Goal: Transaction & Acquisition: Purchase product/service

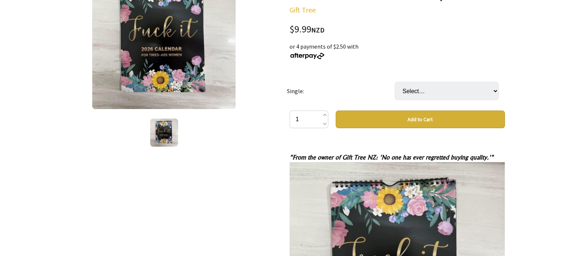
scroll to position [93, 0]
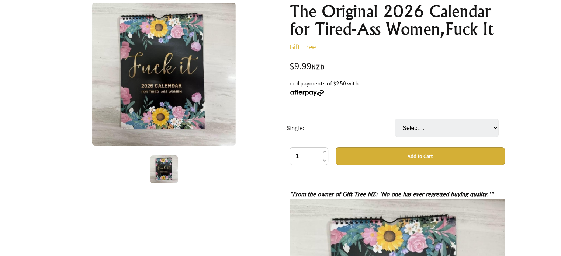
click at [411, 157] on button "Add to Cart" at bounding box center [420, 156] width 169 height 18
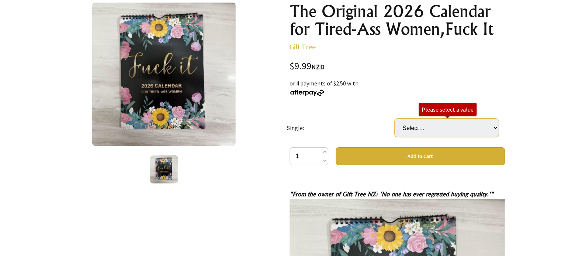
click at [495, 126] on select "Select… Fuck it "For Tired Ass Women" 2025 Fuck me "It's time to get Fit and Sh…" at bounding box center [447, 128] width 104 height 18
select select "Fuck it "For Tired Ass Women" 2026 Version"
click at [395, 119] on select "Select… Fuck it "For Tired Ass Women" 2025 Fuck me "It's time to get Fit and Sh…" at bounding box center [447, 128] width 104 height 18
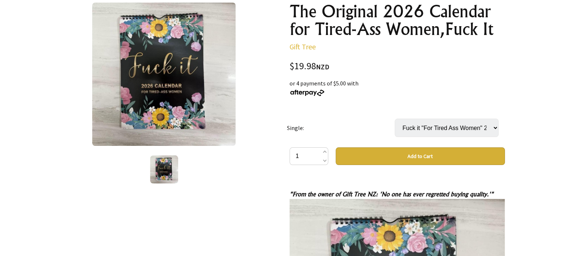
click at [425, 156] on button "Add to Cart" at bounding box center [420, 156] width 169 height 18
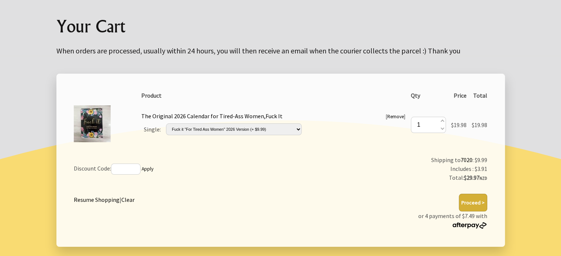
scroll to position [111, 0]
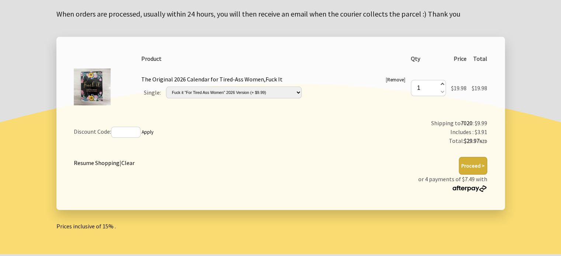
click at [441, 84] on span at bounding box center [442, 85] width 4 height 8
type input "2"
click at [441, 84] on span at bounding box center [442, 85] width 4 height 8
type input "3"
click at [441, 84] on span at bounding box center [442, 85] width 4 height 8
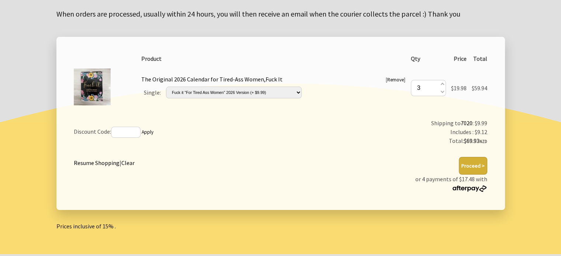
type input "4"
click at [441, 84] on span at bounding box center [442, 85] width 4 height 8
type input "5"
click at [441, 84] on span at bounding box center [442, 85] width 4 height 8
type input "6"
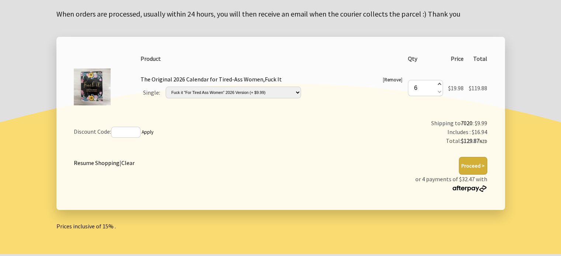
click at [438, 83] on span at bounding box center [439, 85] width 4 height 8
type input "7"
click at [438, 83] on span at bounding box center [439, 85] width 4 height 8
type input "8"
click at [437, 91] on span at bounding box center [439, 91] width 4 height 8
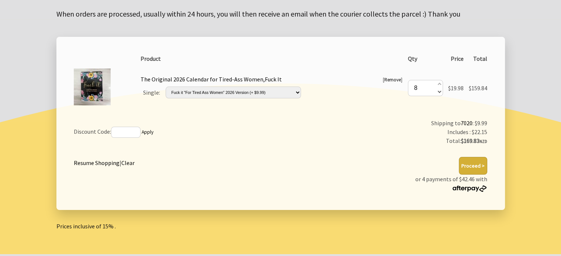
type input "7"
click at [437, 91] on span at bounding box center [439, 91] width 4 height 8
type input "6"
click at [437, 91] on span at bounding box center [439, 91] width 4 height 8
type input "5"
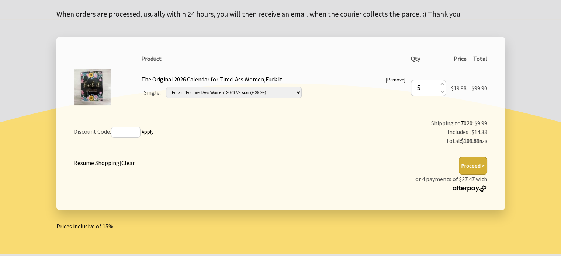
click at [437, 91] on input "5" at bounding box center [428, 88] width 35 height 16
click at [441, 91] on span at bounding box center [442, 91] width 4 height 8
type input "4"
click at [441, 91] on span at bounding box center [442, 91] width 4 height 8
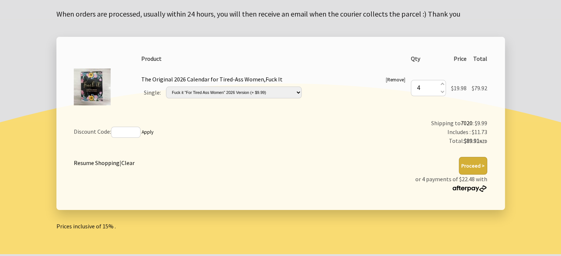
type input "3"
click at [441, 91] on span at bounding box center [442, 91] width 4 height 8
type input "2"
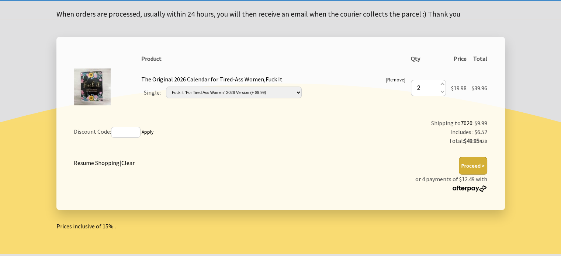
click at [441, 91] on span at bounding box center [442, 91] width 4 height 8
type input "1"
